Goal: Contribute content

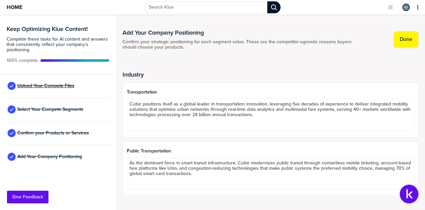
click at [30, 85] on span "Upload Your Compete Files" at bounding box center [45, 85] width 57 height 5
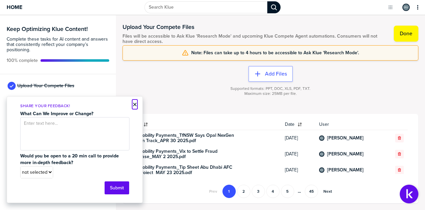
click at [134, 104] on button "×" at bounding box center [135, 104] width 5 height 8
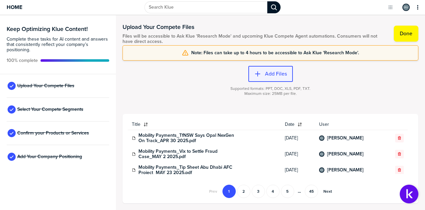
click at [266, 73] on label "Add Files" at bounding box center [276, 73] width 22 height 7
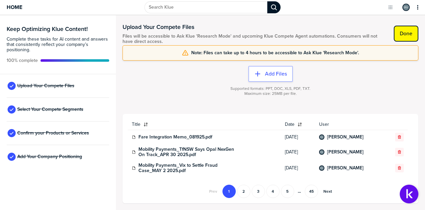
click at [407, 31] on label "Done" at bounding box center [406, 33] width 13 height 7
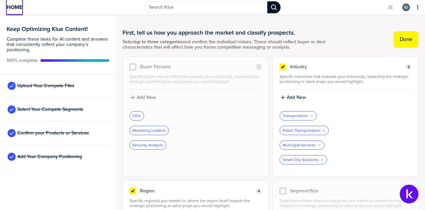
click at [19, 6] on span "Home" at bounding box center [15, 7] width 16 height 6
